Goal: Use online tool/utility

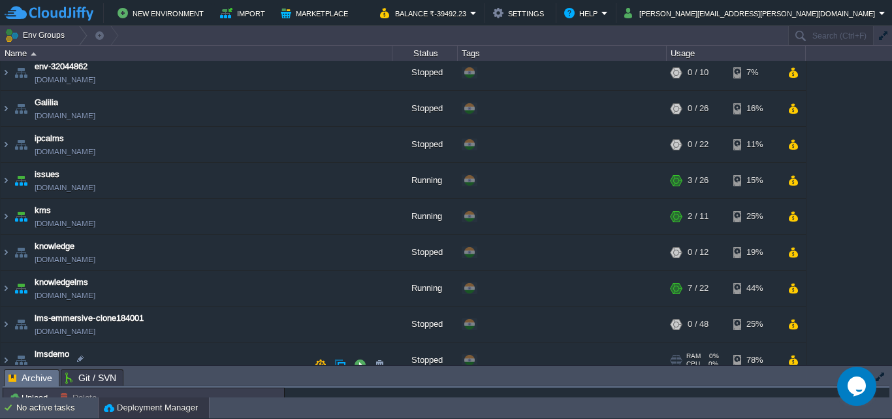
scroll to position [784, 0]
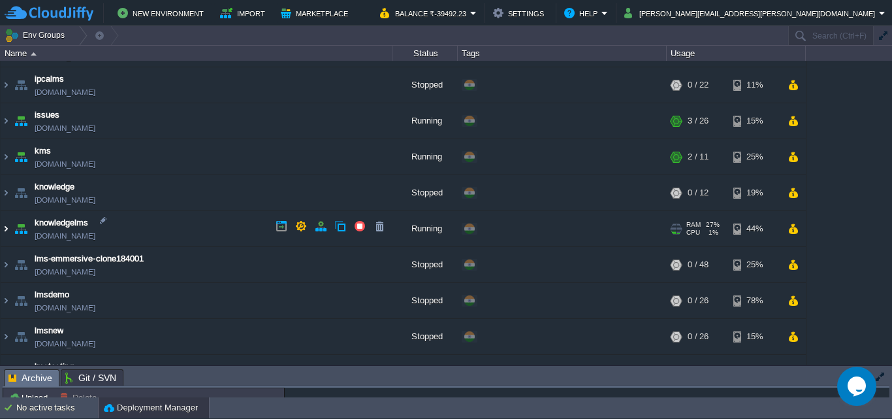
click at [3, 224] on img at bounding box center [6, 228] width 10 height 35
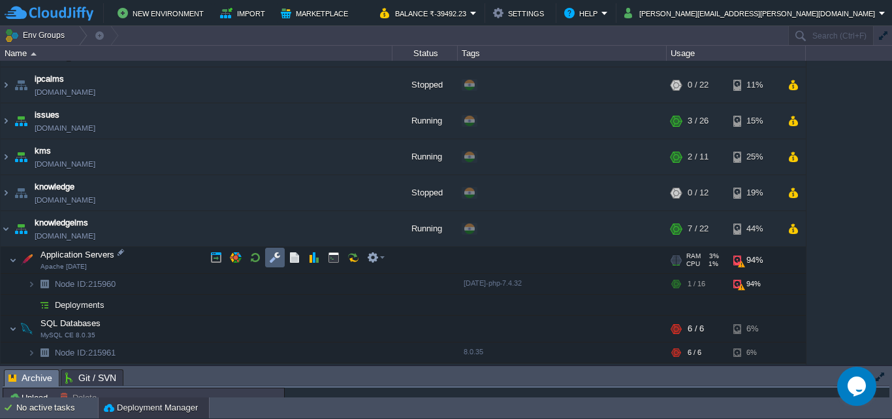
click at [270, 257] on button "button" at bounding box center [275, 257] width 12 height 12
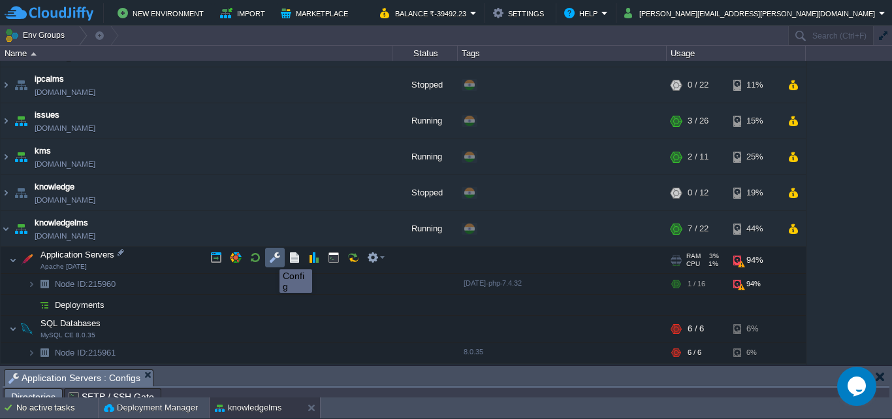
scroll to position [24, 0]
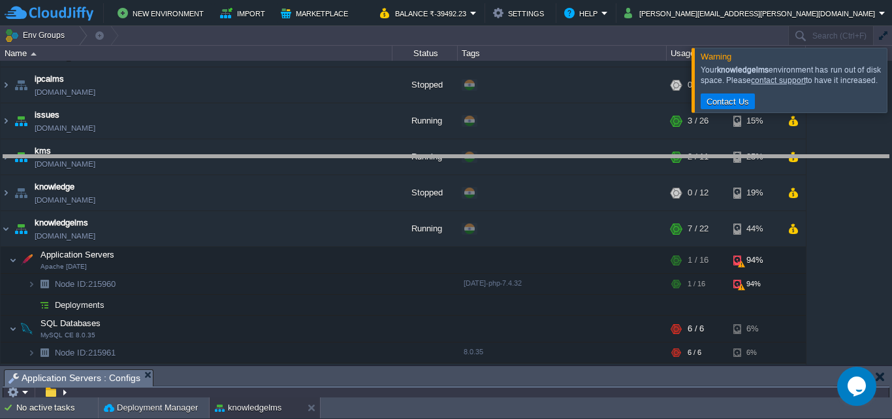
drag, startPoint x: 664, startPoint y: 370, endPoint x: 683, endPoint y: 156, distance: 214.4
click at [683, 156] on body "New Environment Import Marketplace Bonus ₹0.00 Upgrade Account Balance ₹-39492.…" at bounding box center [446, 209] width 892 height 419
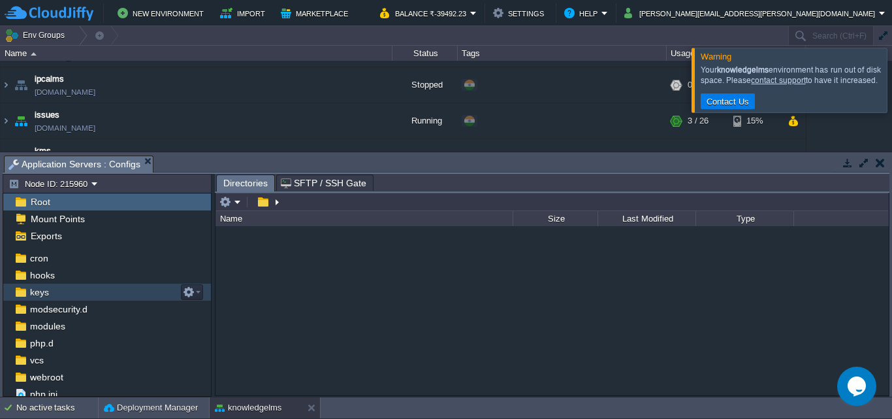
scroll to position [88, 0]
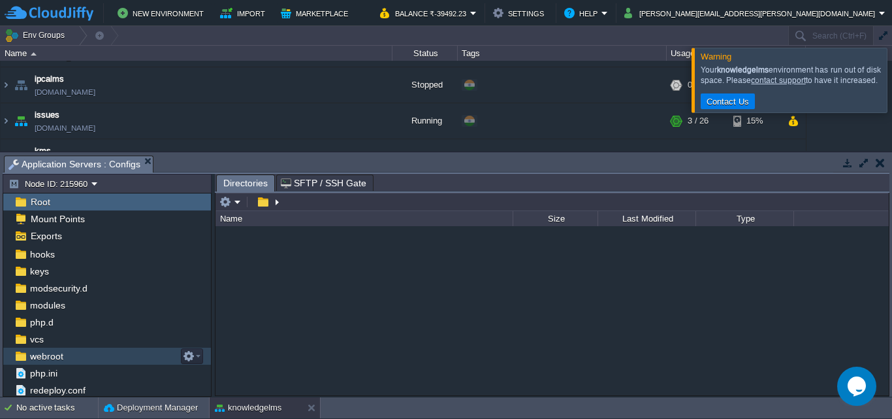
click at [77, 353] on div "webroot" at bounding box center [107, 355] width 208 height 17
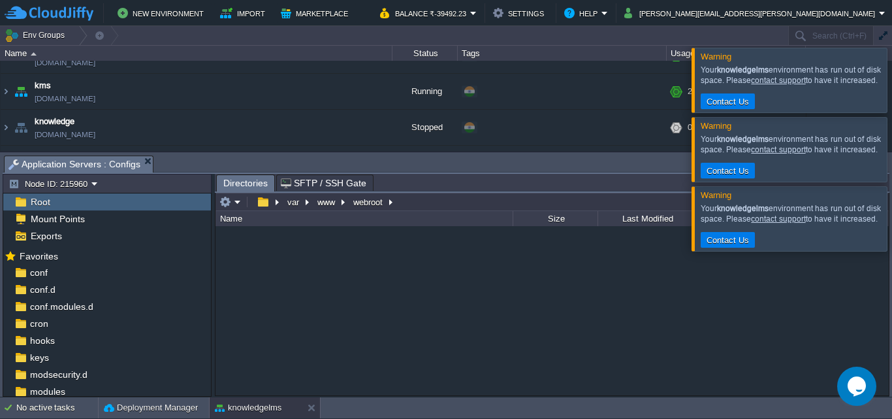
scroll to position [0, 0]
click at [50, 205] on span "Root" at bounding box center [40, 202] width 24 height 12
click at [891, 86] on div at bounding box center [908, 80] width 0 height 64
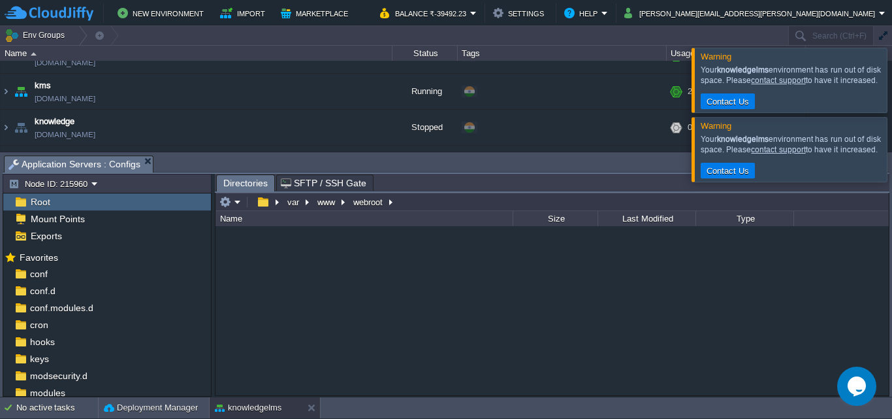
click at [891, 87] on div at bounding box center [908, 80] width 0 height 64
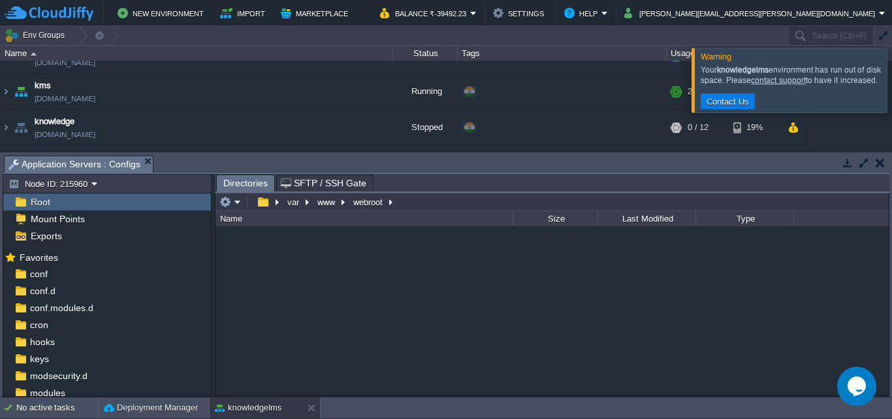
click at [891, 84] on div at bounding box center [908, 80] width 0 height 64
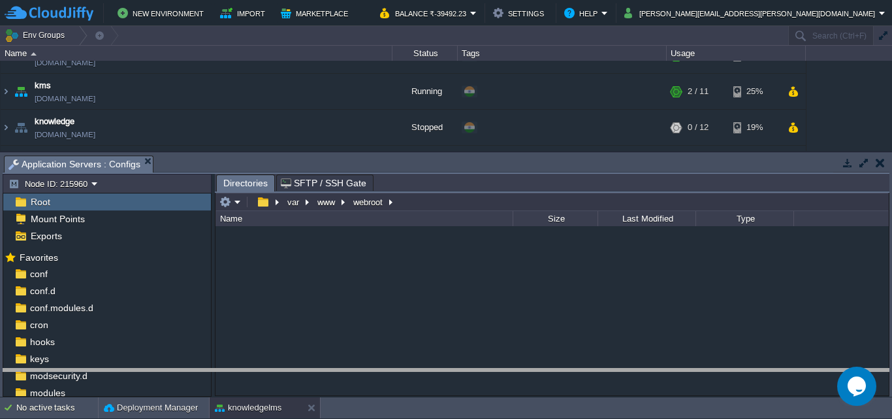
drag, startPoint x: 759, startPoint y: 157, endPoint x: 731, endPoint y: 415, distance: 260.1
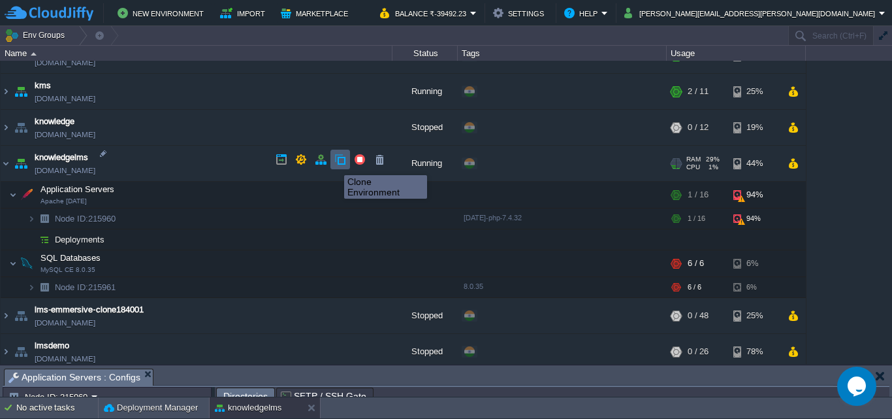
click at [338, 163] on button "button" at bounding box center [340, 159] width 12 height 12
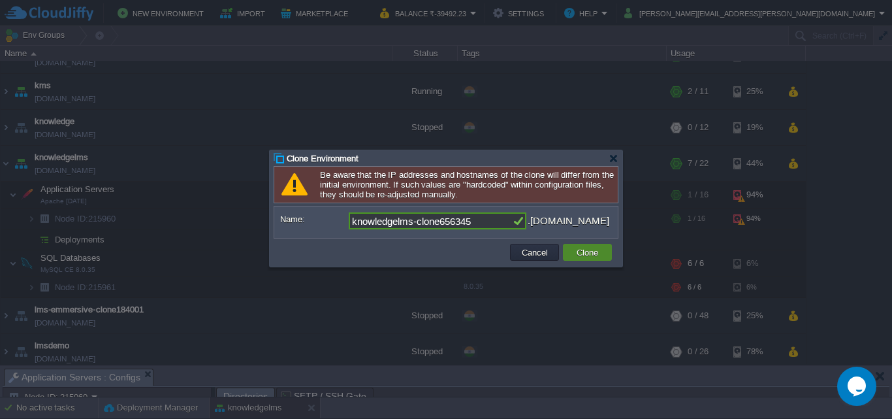
click at [598, 257] on button "Clone" at bounding box center [587, 252] width 29 height 12
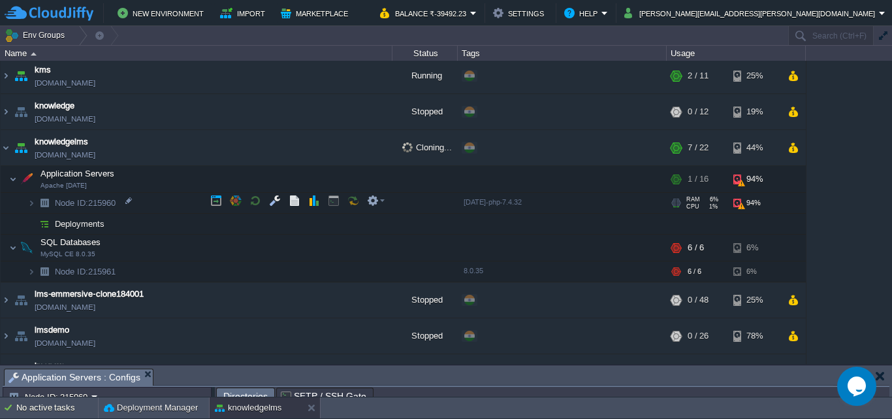
scroll to position [788, 0]
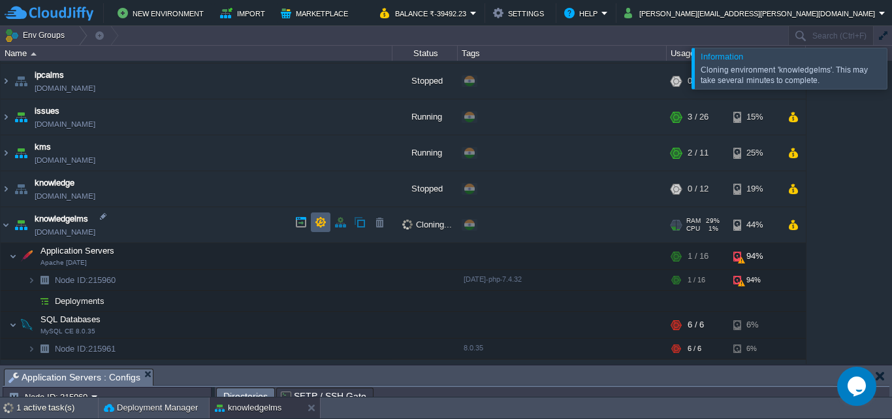
click at [324, 224] on button "button" at bounding box center [321, 222] width 12 height 12
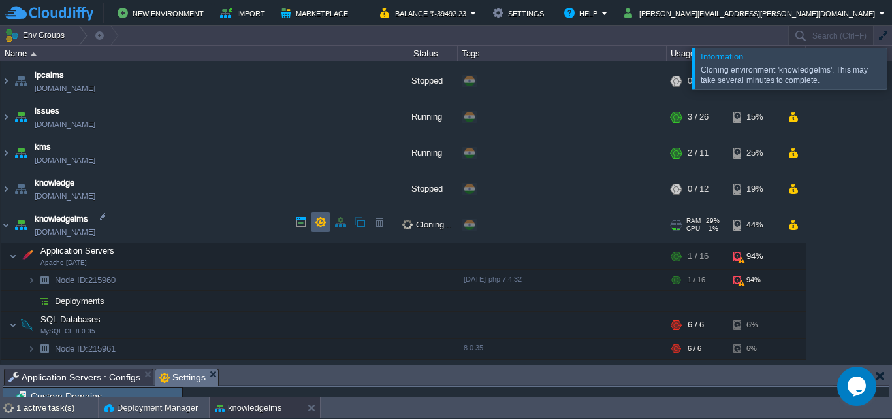
scroll to position [3, 0]
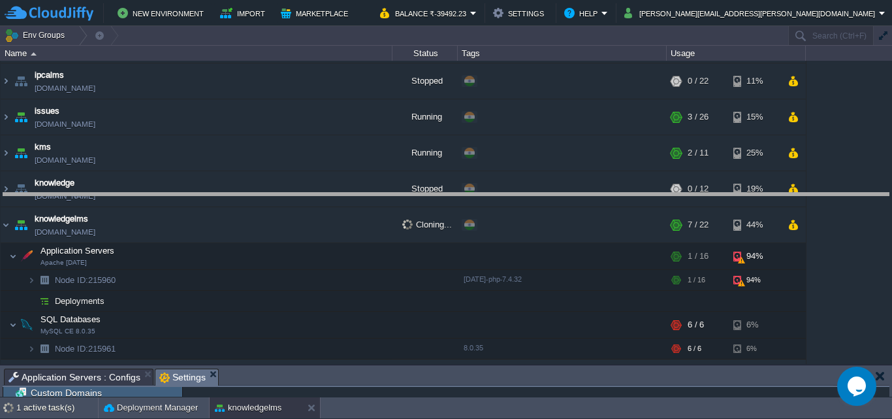
drag, startPoint x: 656, startPoint y: 368, endPoint x: 656, endPoint y: 193, distance: 175.7
click at [656, 193] on body "New Environment Import Marketplace Bonus ₹0.00 Upgrade Account Balance ₹-39492.…" at bounding box center [446, 209] width 892 height 419
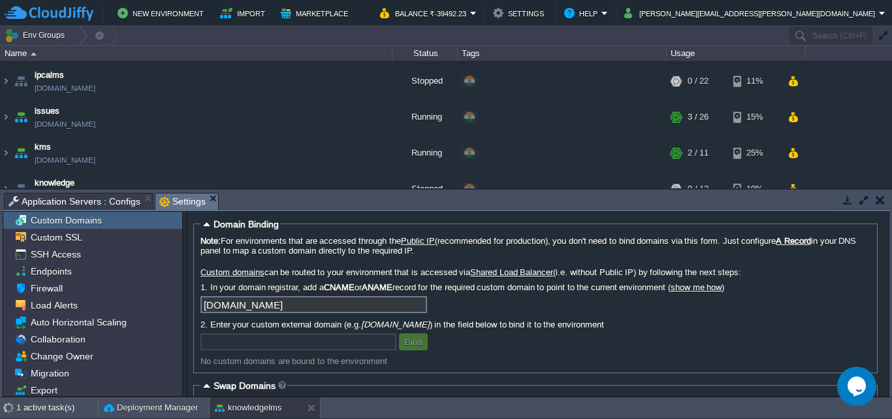
click at [876, 199] on button "button" at bounding box center [880, 200] width 9 height 12
